Goal: Task Accomplishment & Management: Manage account settings

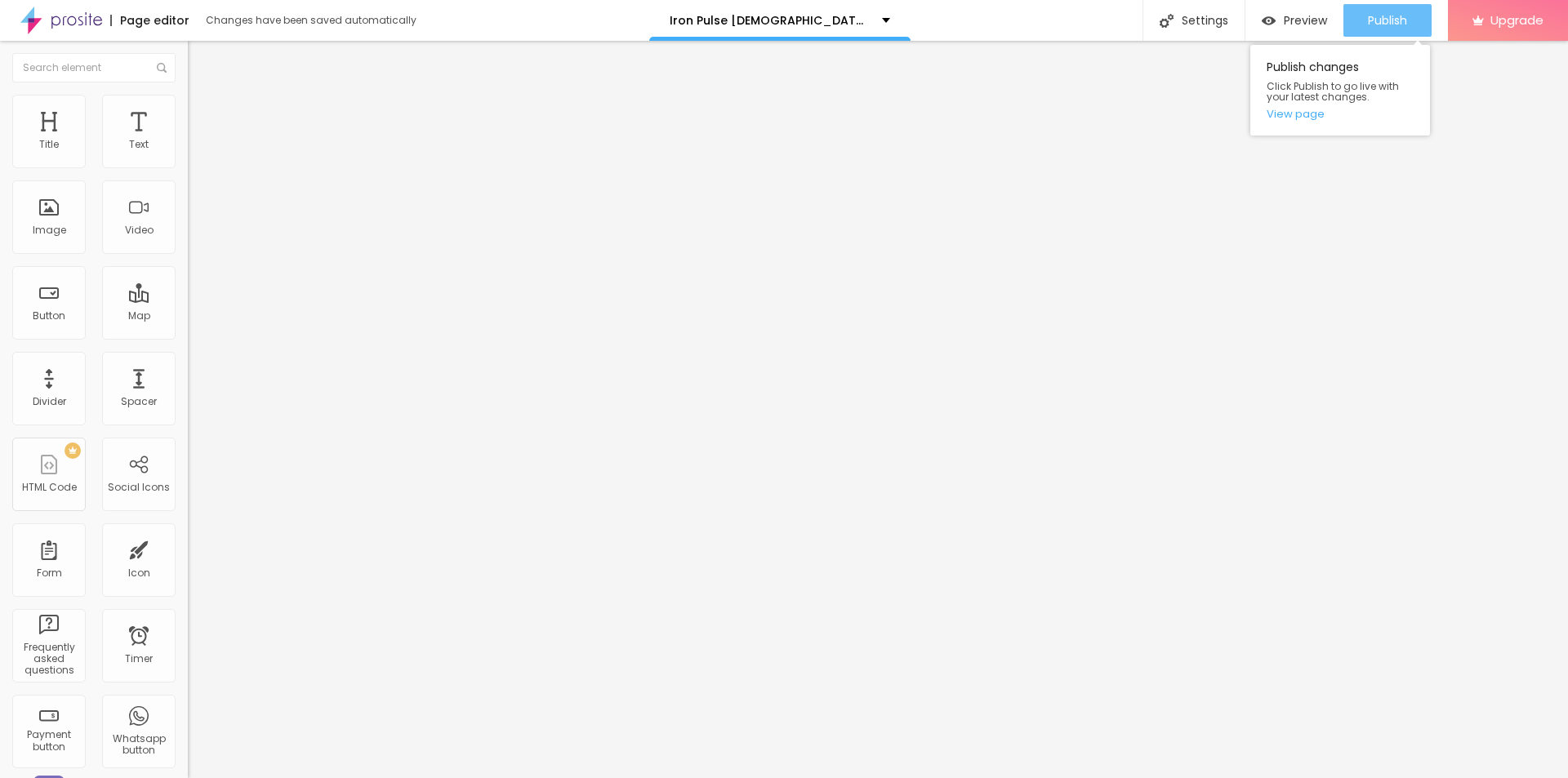
click at [1385, 27] on span "Publish" at bounding box center [1388, 20] width 39 height 13
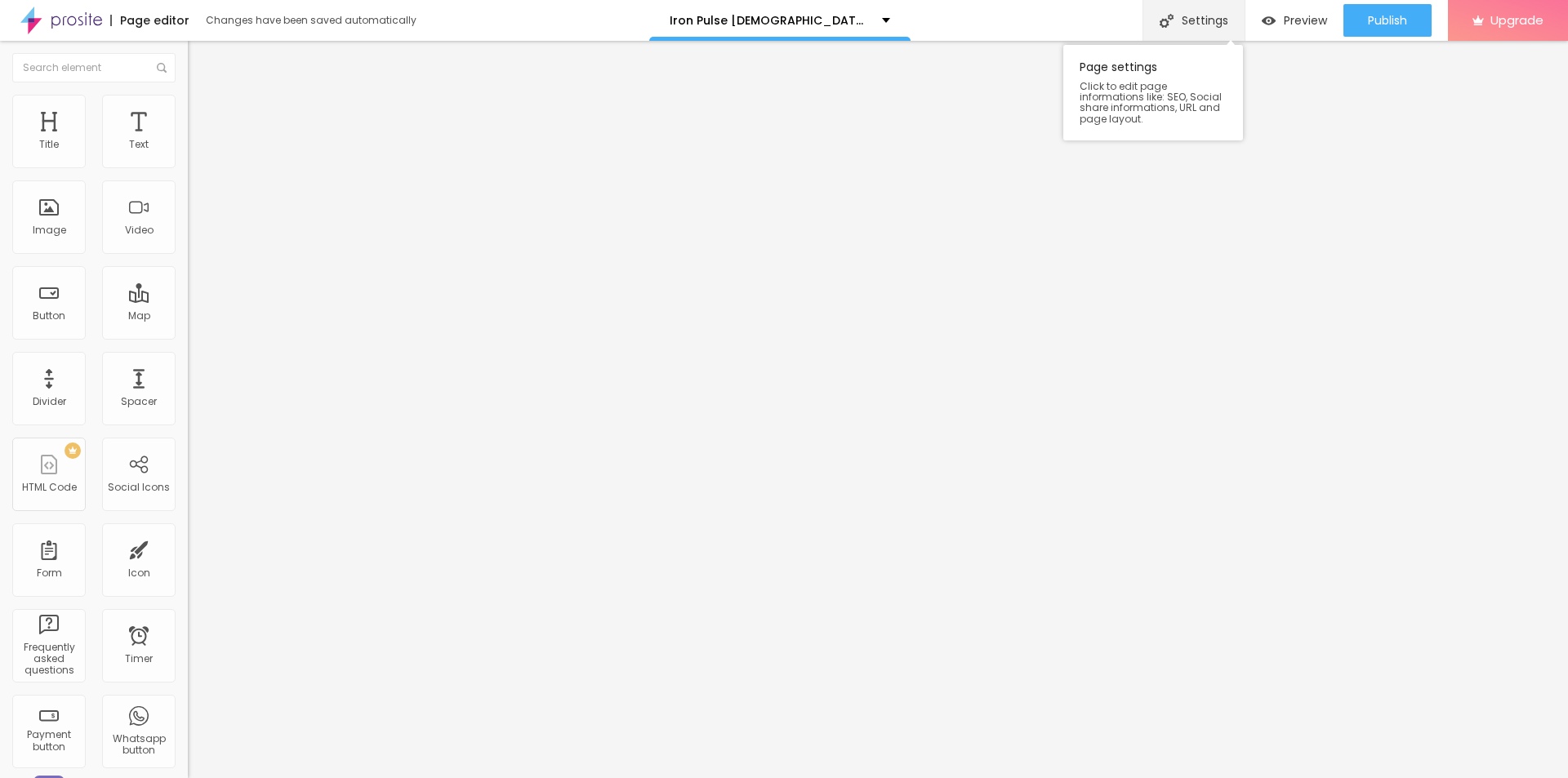
click at [1212, 22] on div "Settings" at bounding box center [1193, 21] width 102 height 41
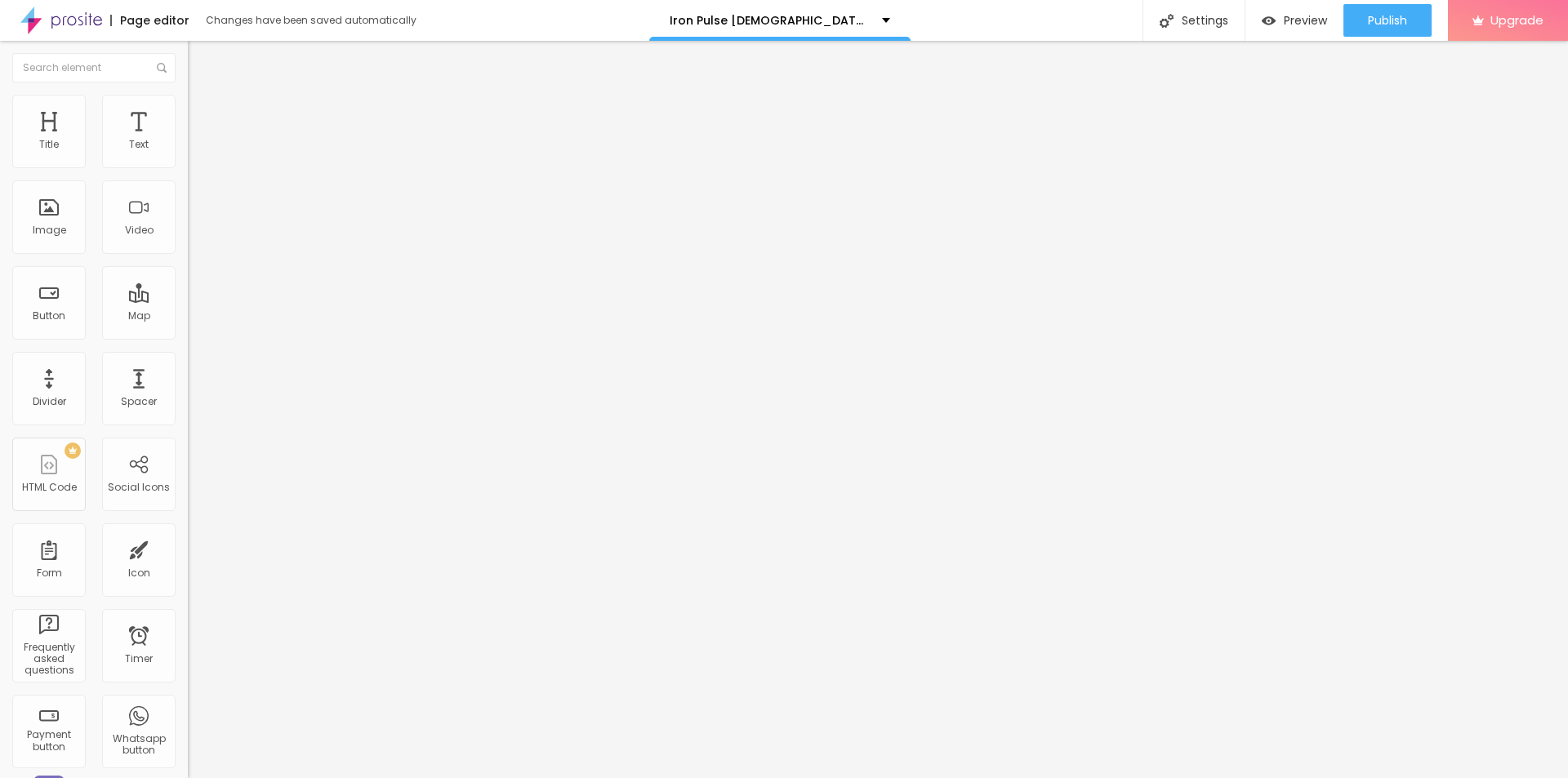
paste input "Iron Pulse [DEMOGRAPHIC_DATA][MEDICAL_DATA]"
paste input "(Official™) - Is It Worth the Hype?"
type input "Iron Pulse [DEMOGRAPHIC_DATA][MEDICAL_DATA] (Official™) - Is It Worth the Hype?"
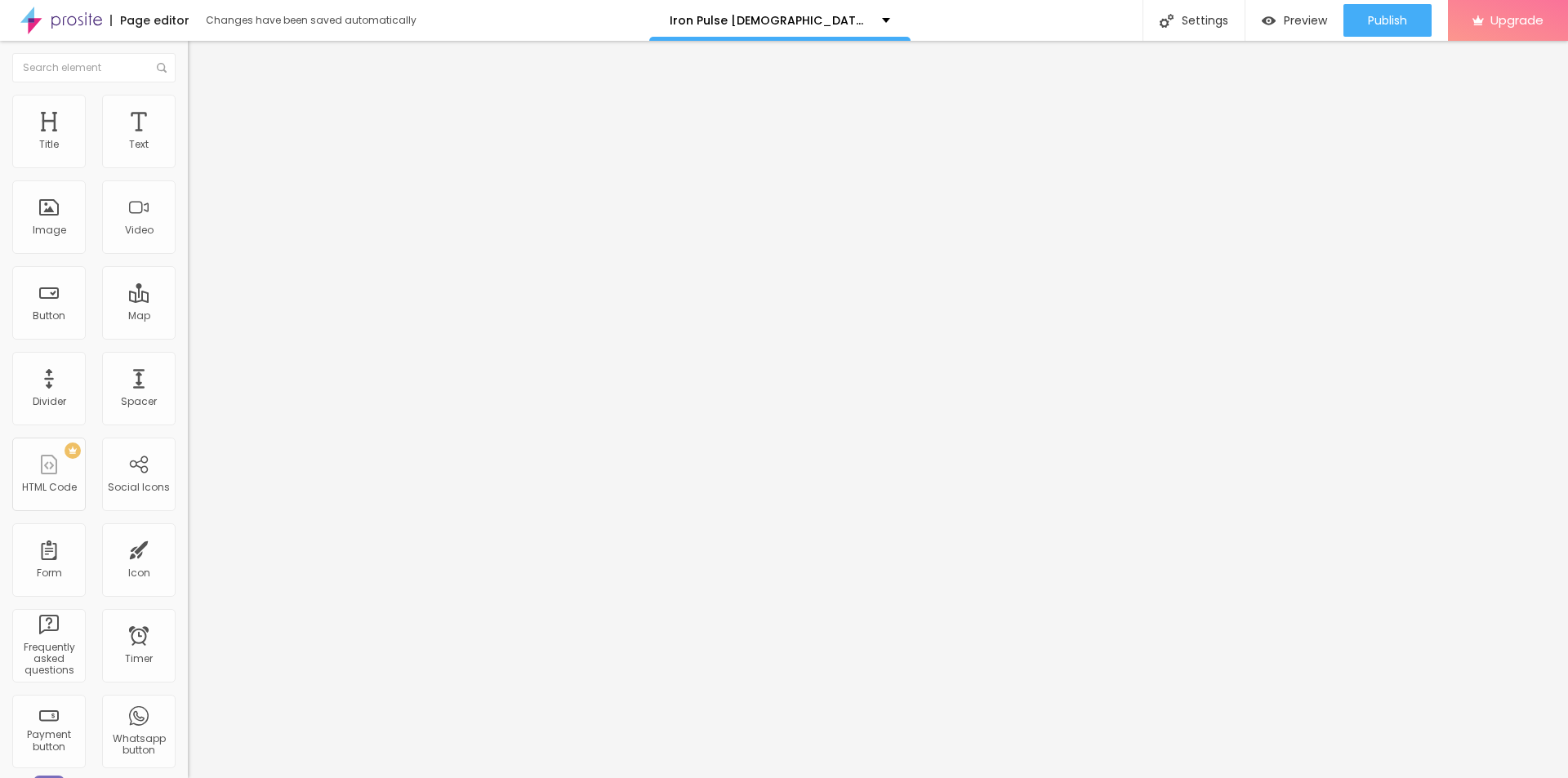
drag, startPoint x: 801, startPoint y: 366, endPoint x: 589, endPoint y: 366, distance: 212.0
drag, startPoint x: 719, startPoint y: 416, endPoint x: 649, endPoint y: 422, distance: 70.3
copy span "Description"
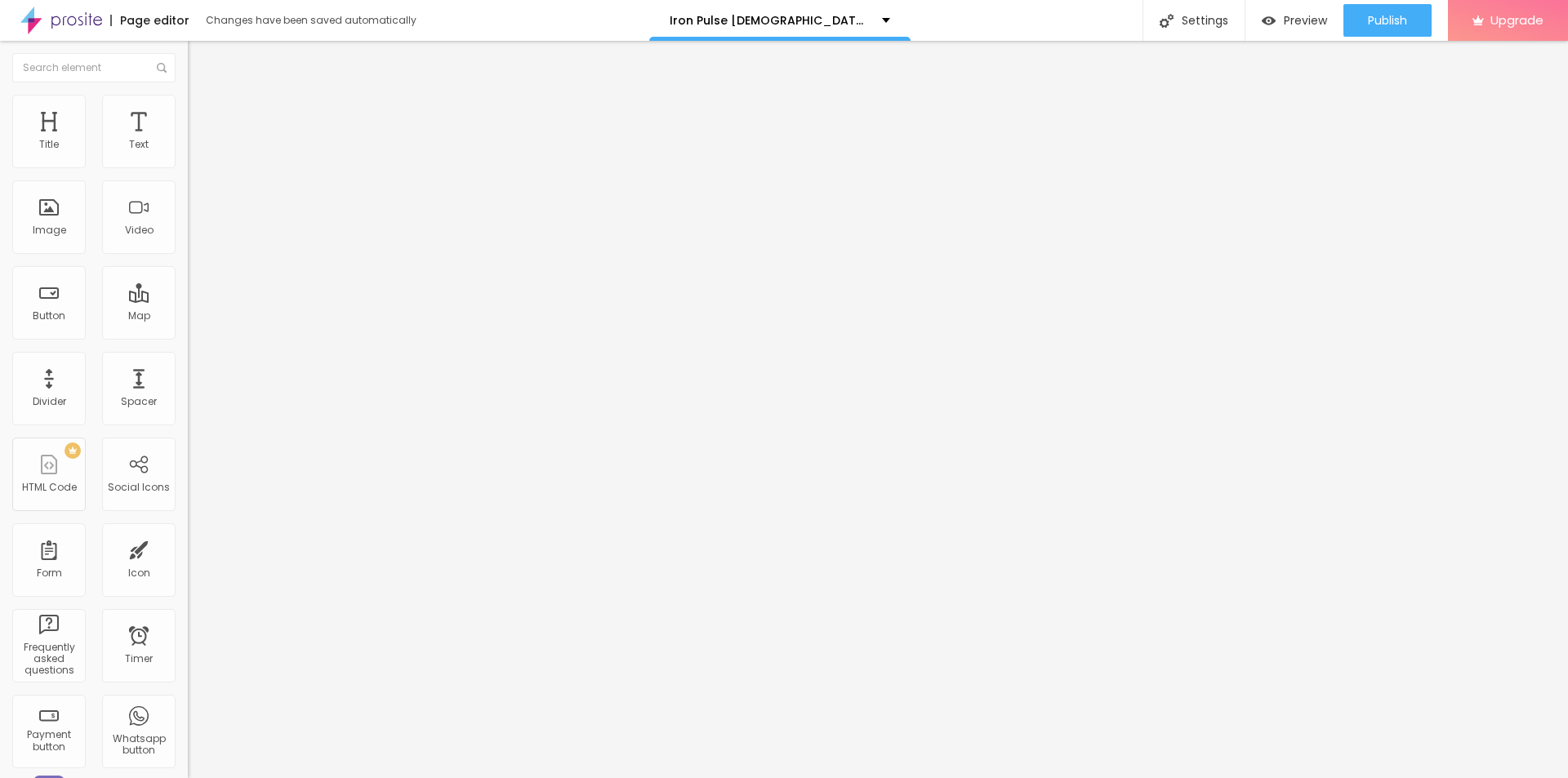
paste textarea "Iron Pulse [DEMOGRAPHIC_DATA][MEDICAL_DATA] boosts [MEDICAL_DATA], [PERSON_NAME…"
type textarea "Iron Pulse [DEMOGRAPHIC_DATA][MEDICAL_DATA] boosts [MEDICAL_DATA], [PERSON_NAME…"
drag, startPoint x: 802, startPoint y: 378, endPoint x: 608, endPoint y: 364, distance: 194.5
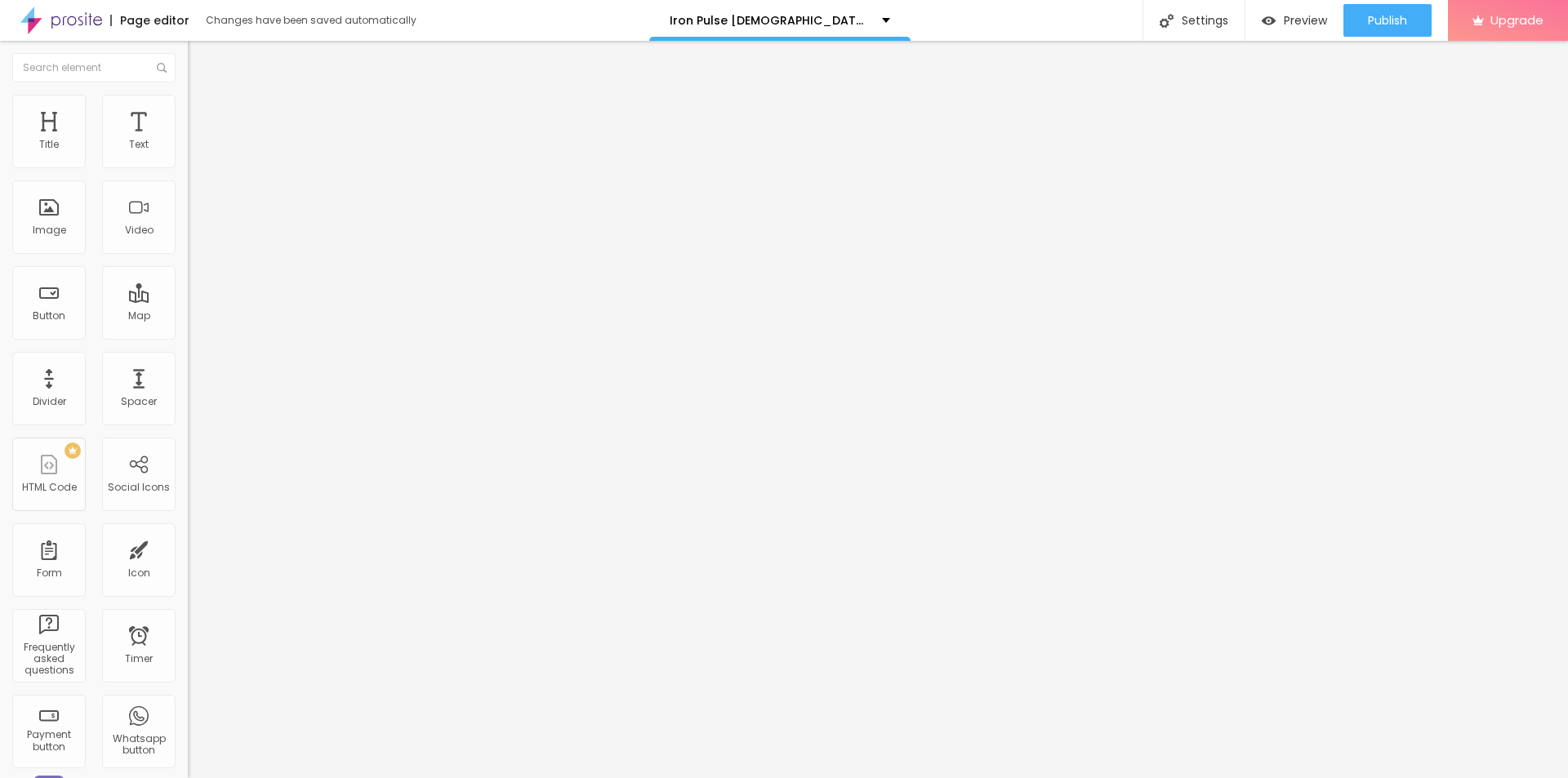
paste textarea "Iron Pulse [DEMOGRAPHIC_DATA][MEDICAL_DATA]"
type textarea "Iron Pulse [DEMOGRAPHIC_DATA][MEDICAL_DATA]"
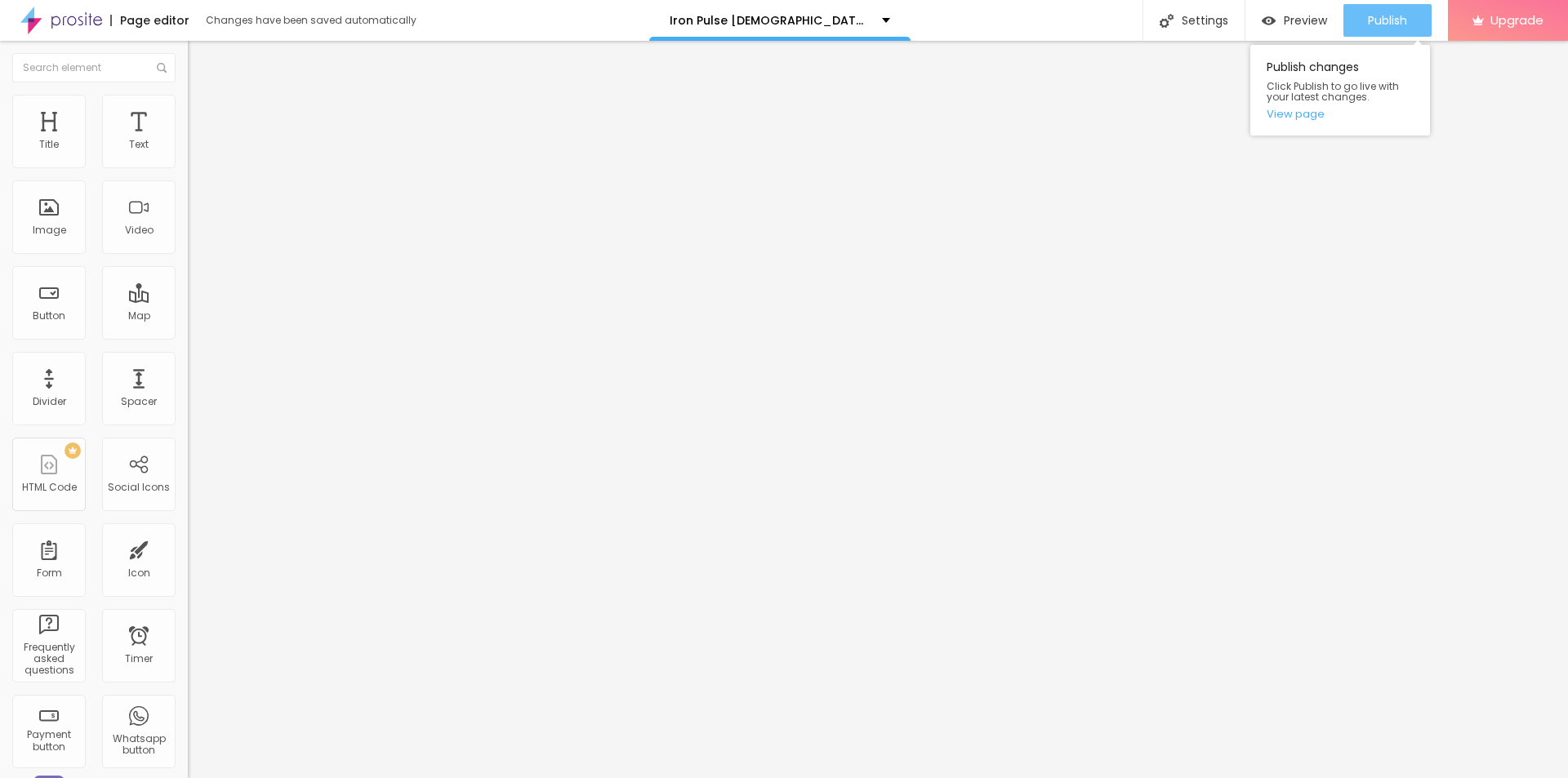
click at [1357, 19] on button "Publish" at bounding box center [1388, 20] width 89 height 32
